Goal: Information Seeking & Learning: Learn about a topic

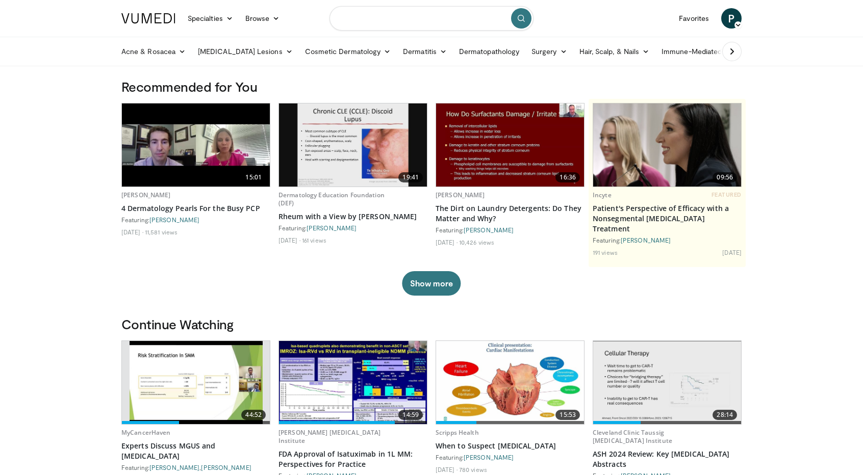
click at [386, 19] on input "Search topics, interventions" at bounding box center [431, 18] width 204 height 24
type input "****"
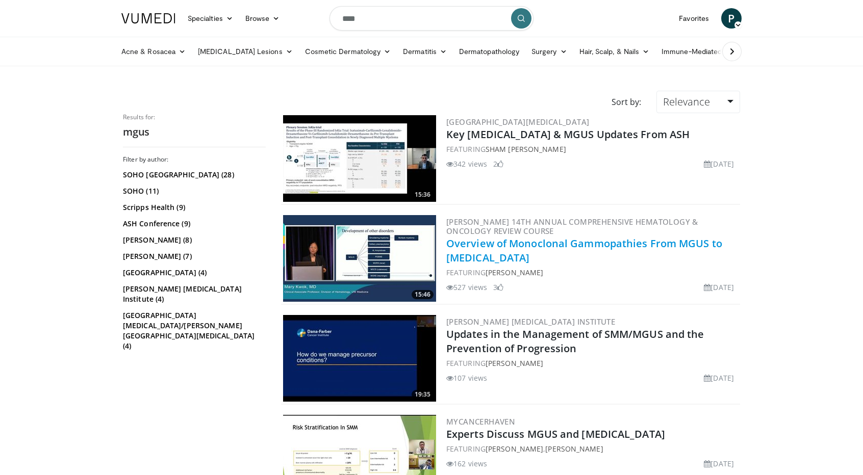
click at [575, 244] on link "Overview of Monoclonal Gammopathies From MGUS to [MEDICAL_DATA]" at bounding box center [584, 251] width 276 height 28
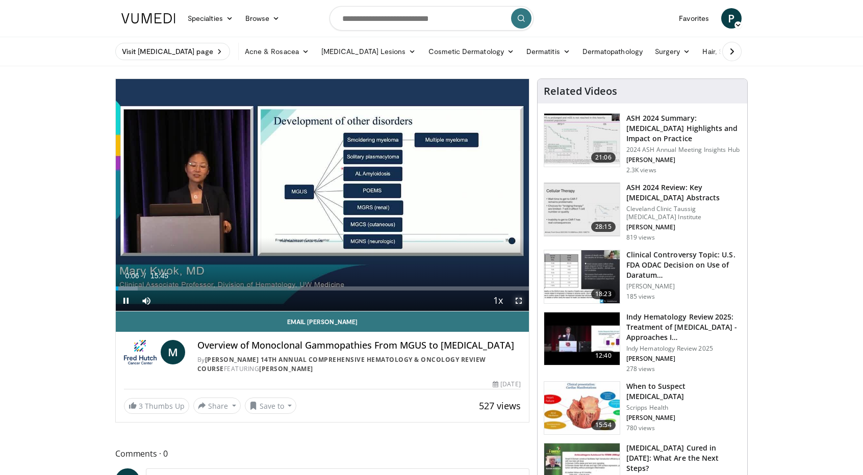
click at [517, 298] on span "Video Player" at bounding box center [518, 301] width 20 height 20
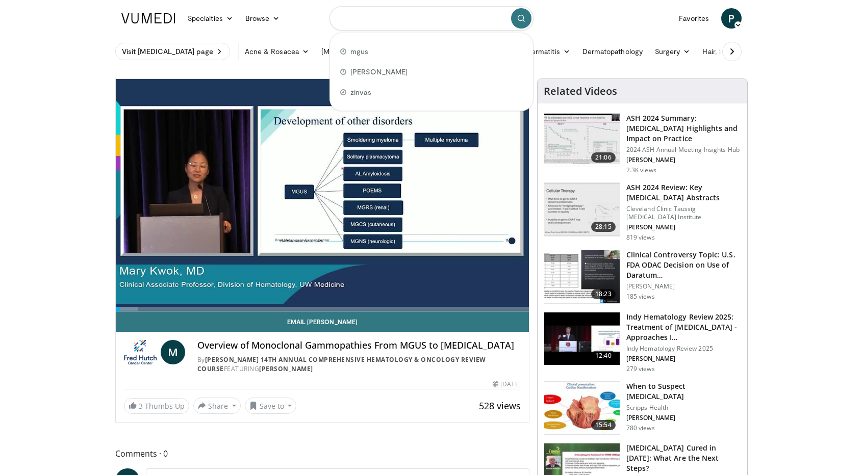
click at [375, 23] on input "Search topics, interventions" at bounding box center [431, 18] width 204 height 24
click at [365, 48] on span "mgus" at bounding box center [359, 51] width 18 height 10
type input "****"
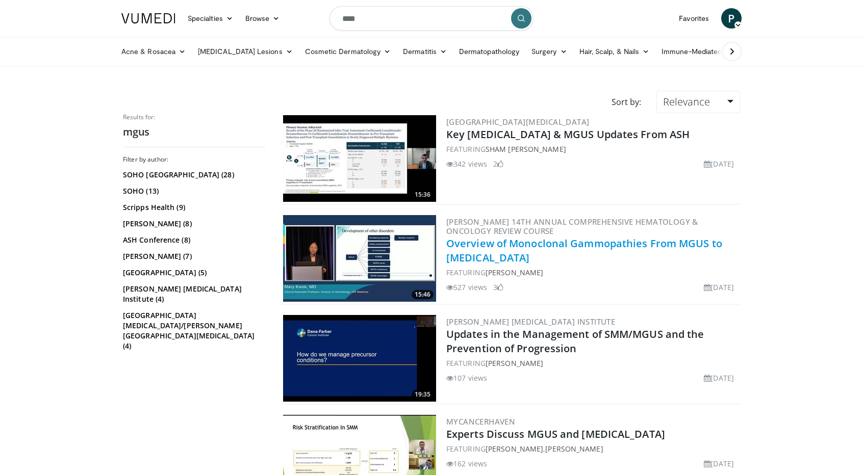
click at [570, 245] on link "Overview of Monoclonal Gammopathies From MGUS to [MEDICAL_DATA]" at bounding box center [584, 251] width 276 height 28
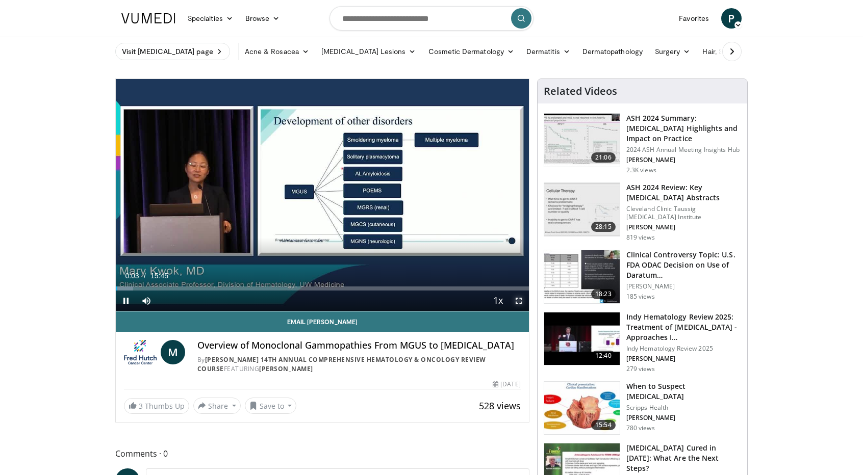
click at [520, 300] on span "Video Player" at bounding box center [518, 301] width 20 height 20
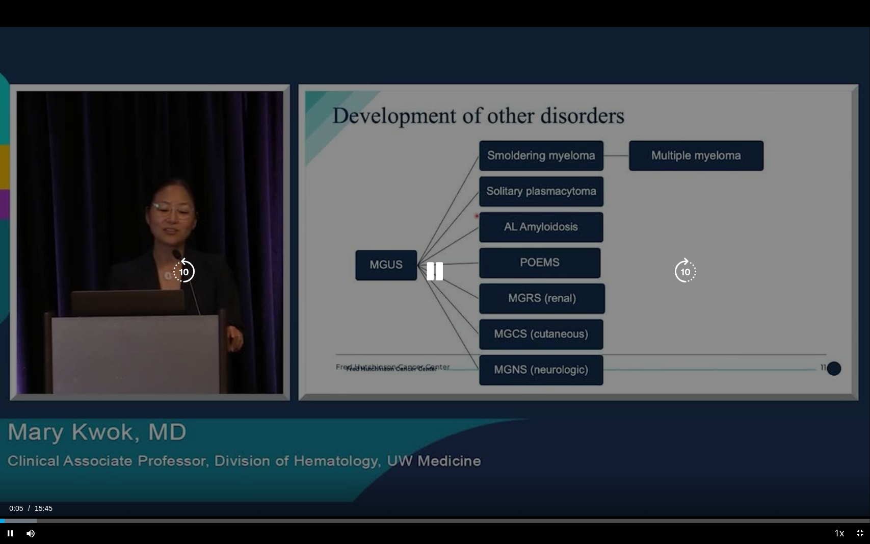
click at [591, 82] on div "10 seconds Tap to unmute" at bounding box center [435, 271] width 870 height 543
click at [532, 222] on div "10 seconds Tap to unmute" at bounding box center [435, 271] width 870 height 543
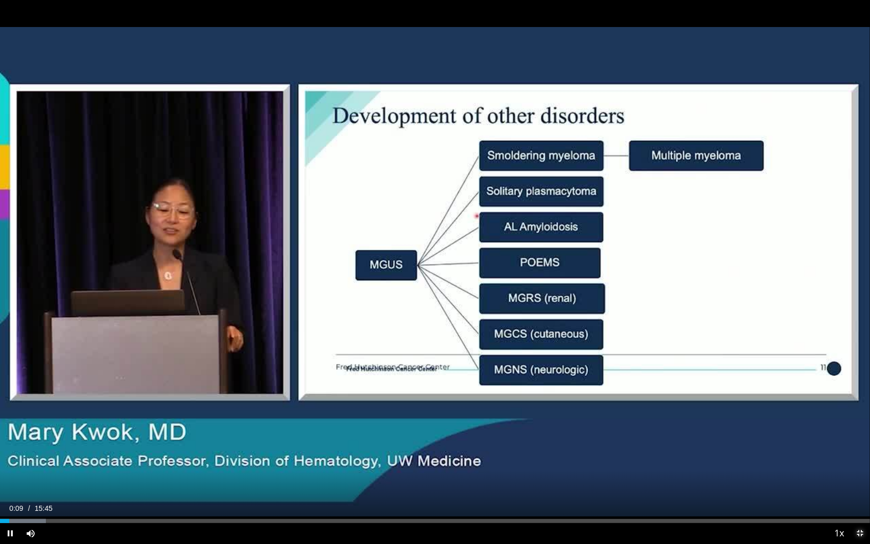
click at [862, 475] on span "Video Player" at bounding box center [860, 533] width 20 height 20
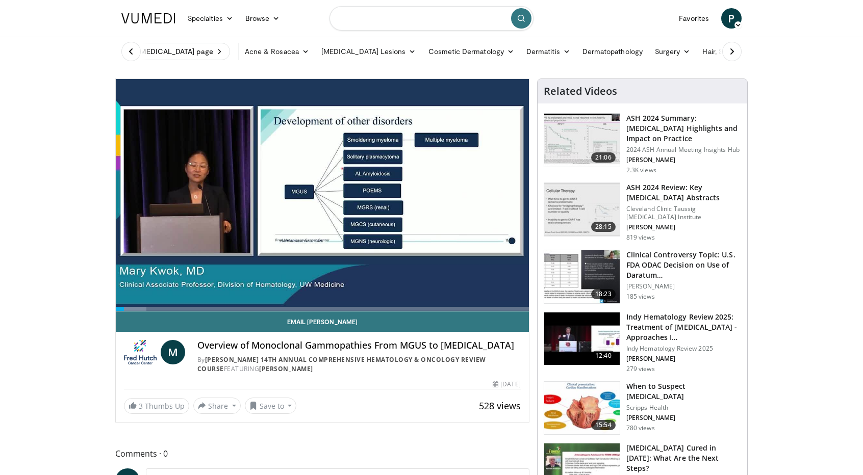
click at [438, 19] on input "Search topics, interventions" at bounding box center [431, 18] width 204 height 24
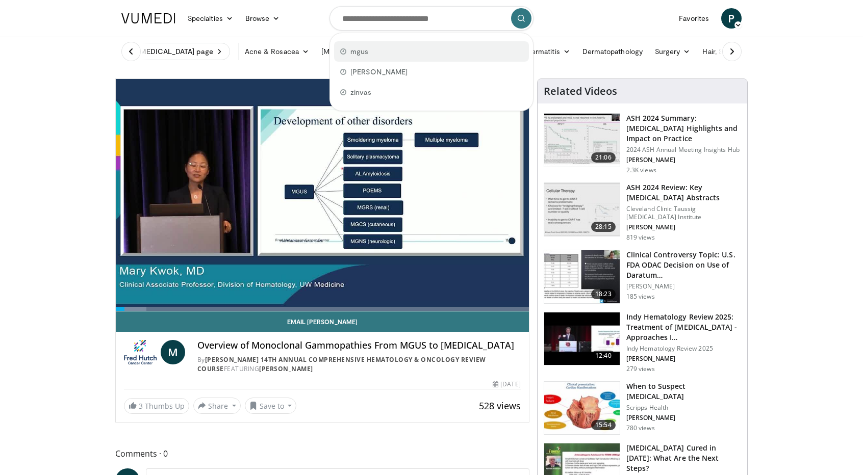
click at [438, 47] on div "mgus" at bounding box center [431, 51] width 195 height 20
type input "****"
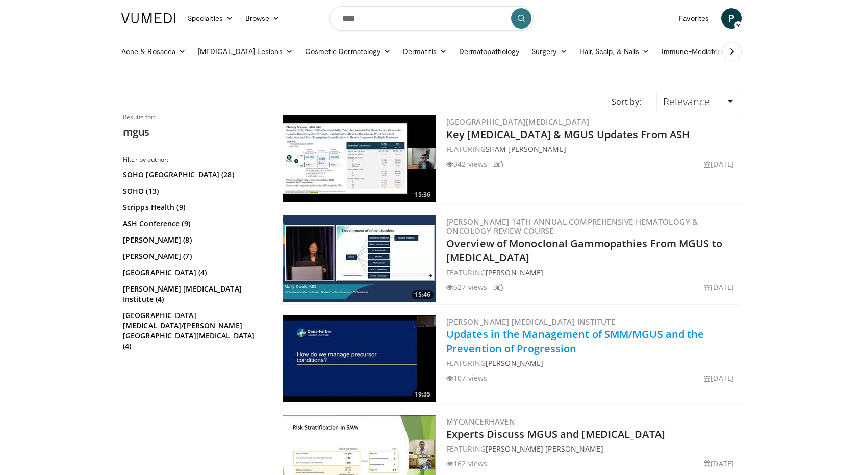
click at [584, 330] on link "Updates in the Management of SMM/MGUS and the Prevention of Progression" at bounding box center [575, 341] width 258 height 28
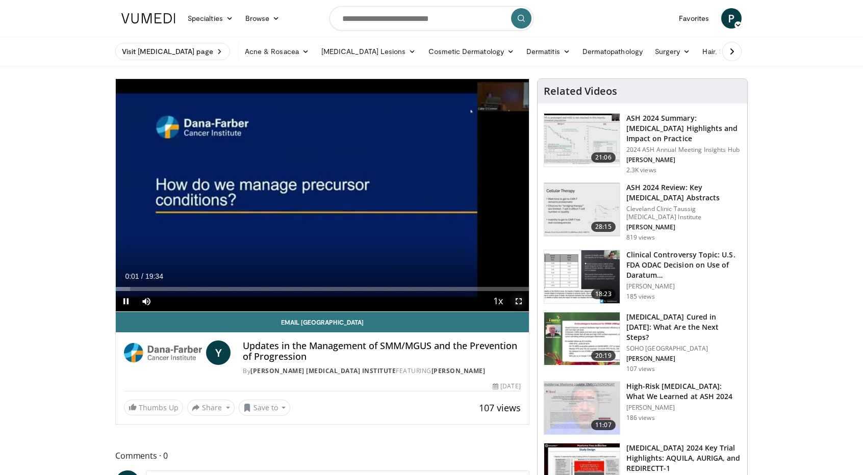
click at [518, 296] on span "Video Player" at bounding box center [518, 301] width 20 height 20
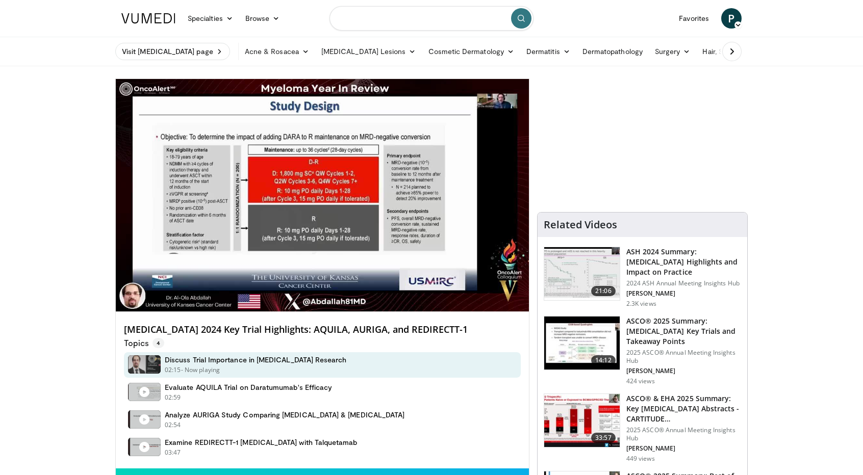
click at [439, 16] on input "Search topics, interventions" at bounding box center [431, 18] width 204 height 24
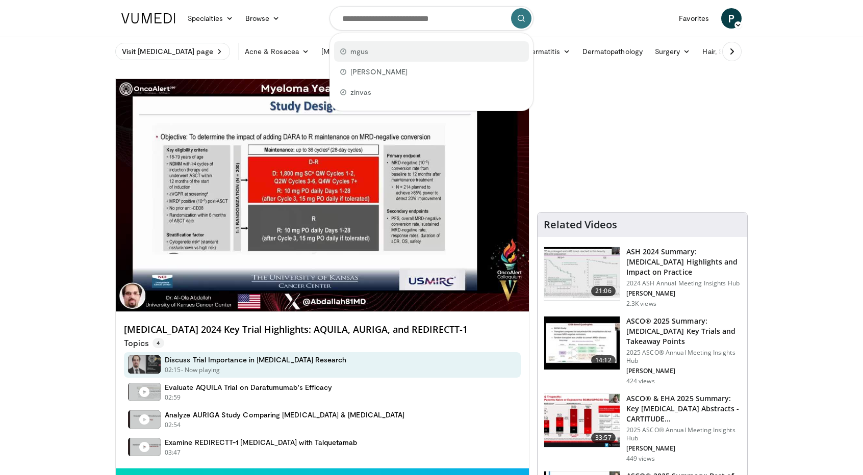
click at [398, 49] on div "mgus" at bounding box center [431, 51] width 195 height 20
type input "****"
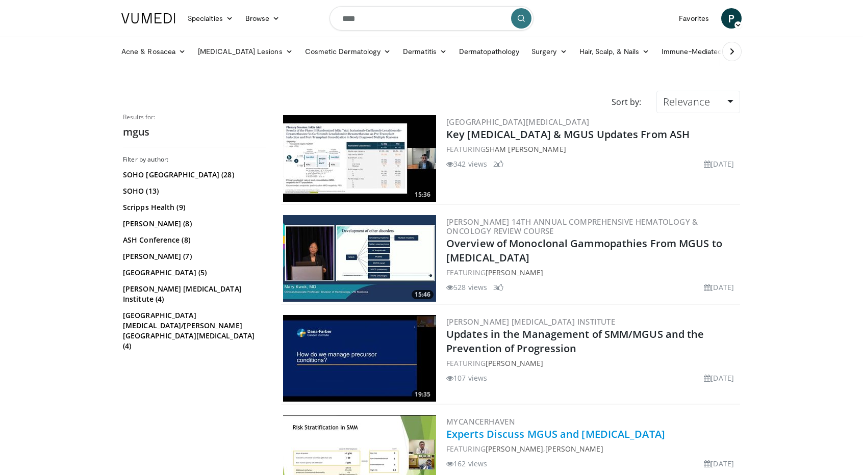
click at [529, 435] on link "Experts Discuss MGUS and [MEDICAL_DATA]" at bounding box center [555, 434] width 219 height 14
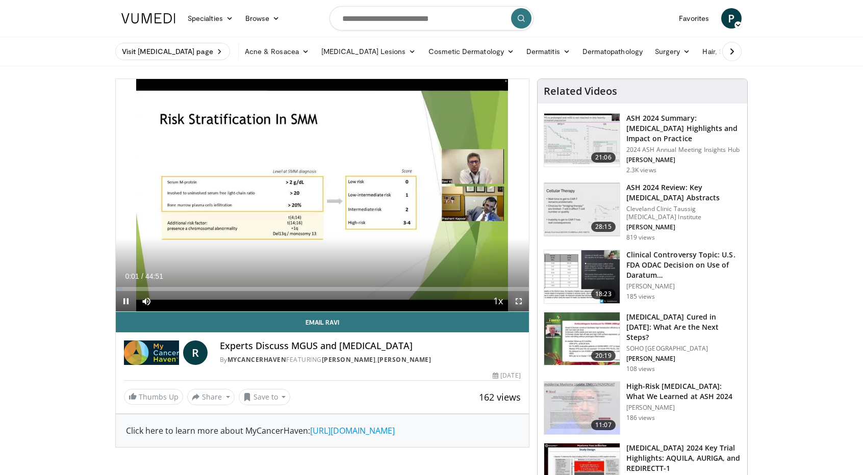
click at [522, 300] on span "Video Player" at bounding box center [518, 301] width 20 height 20
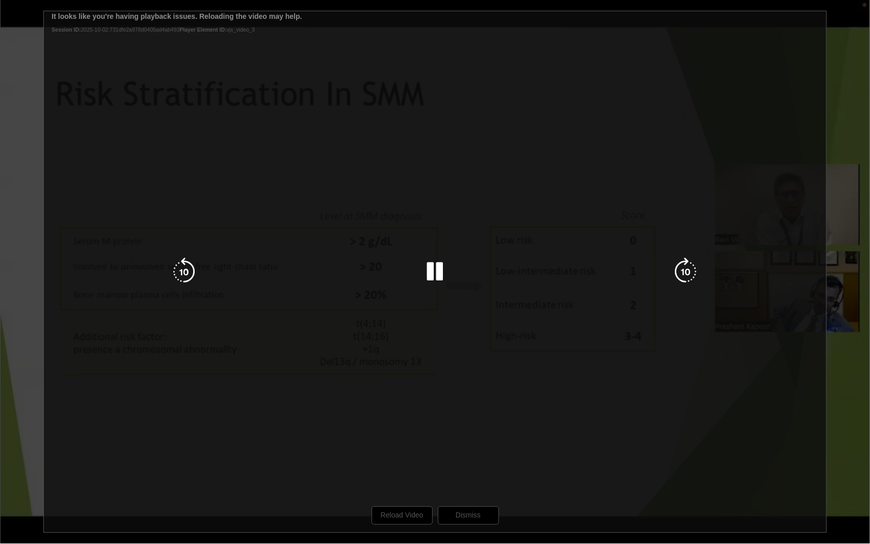
click at [848, 108] on div "10 seconds Tap to unmute" at bounding box center [435, 271] width 870 height 543
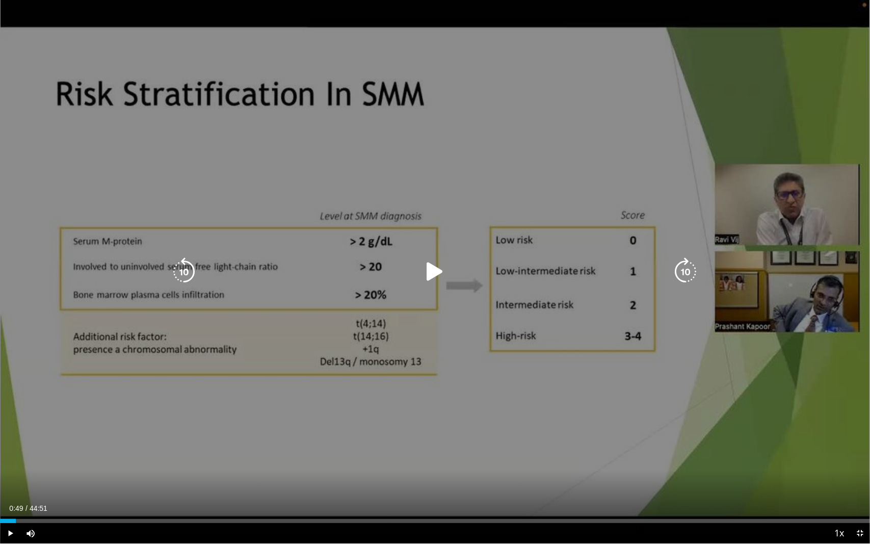
click at [429, 273] on icon "Video Player" at bounding box center [435, 271] width 29 height 29
click at [435, 272] on icon "Video Player" at bounding box center [435, 271] width 29 height 29
